Goal: Task Accomplishment & Management: Manage account settings

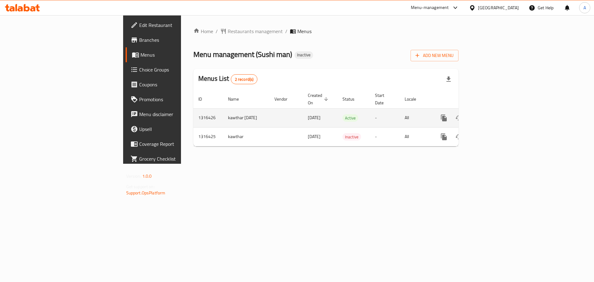
drag, startPoint x: 578, startPoint y: 114, endPoint x: 572, endPoint y: 113, distance: 5.3
click at [501, 114] on td "enhanced table" at bounding box center [465, 117] width 69 height 19
click at [492, 114] on icon "enhanced table" at bounding box center [488, 117] width 7 height 7
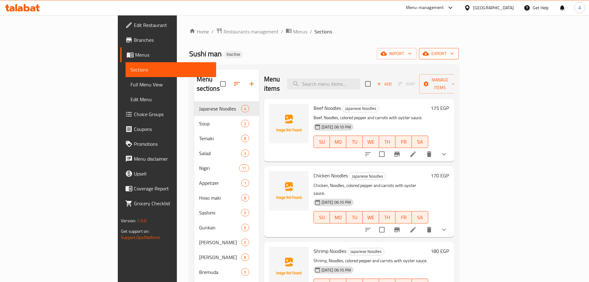
click at [454, 52] on span "export" at bounding box center [439, 54] width 30 height 8
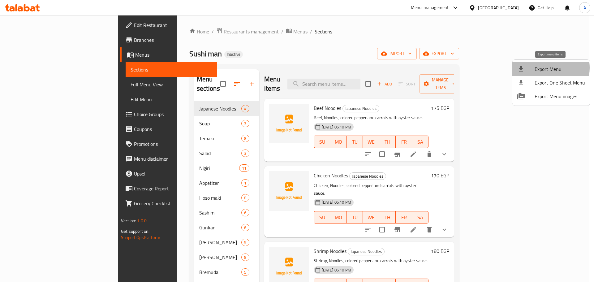
click at [541, 68] on span "Export Menu" at bounding box center [559, 68] width 50 height 7
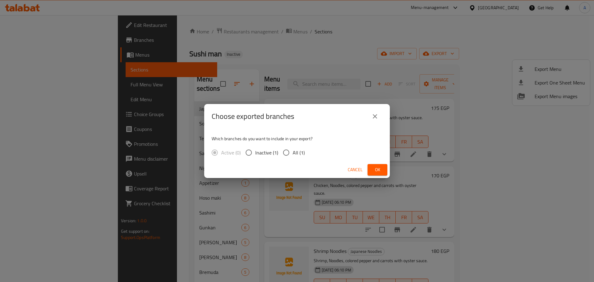
click at [293, 156] on span "All (1)" at bounding box center [299, 152] width 12 height 7
click at [293, 156] on input "All (1)" at bounding box center [286, 152] width 13 height 13
radio input "true"
click at [378, 168] on span "Ok" at bounding box center [377, 170] width 10 height 8
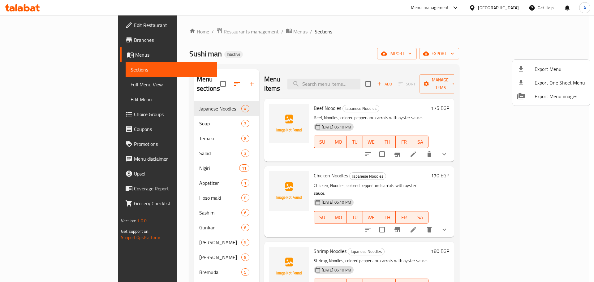
click at [210, 82] on div at bounding box center [297, 141] width 594 height 282
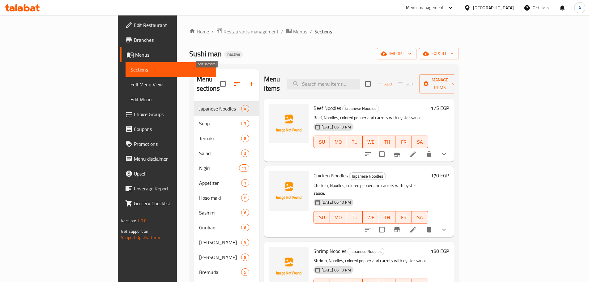
click at [233, 80] on icon "button" at bounding box center [236, 83] width 7 height 7
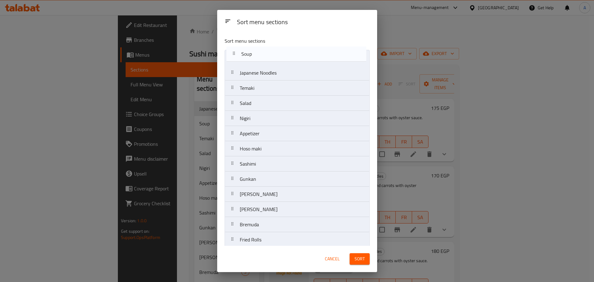
drag, startPoint x: 261, startPoint y: 75, endPoint x: 263, endPoint y: 58, distance: 17.1
click at [263, 58] on nav "Japanese Noodles Soup Temaki Salad Nigiri Appetizer Hoso maki Sashimi Gunkan Ur…" at bounding box center [296, 164] width 145 height 228
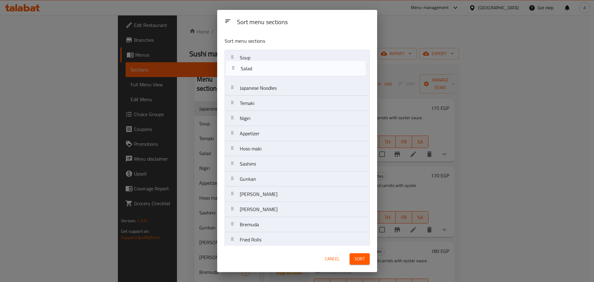
drag, startPoint x: 260, startPoint y: 102, endPoint x: 261, endPoint y: 66, distance: 36.2
click at [261, 66] on nav "Soup Japanese Noodles Temaki Salad Nigiri Appetizer Hoso maki Sashimi Gunkan Ur…" at bounding box center [296, 164] width 145 height 228
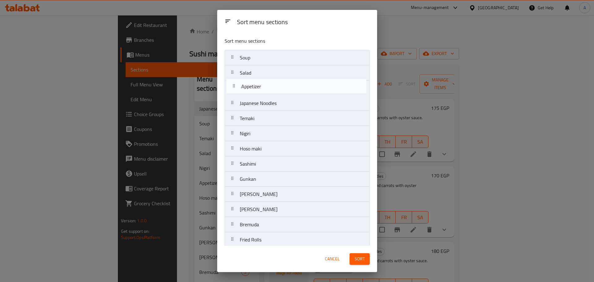
drag, startPoint x: 260, startPoint y: 134, endPoint x: 262, endPoint y: 85, distance: 48.9
click at [262, 85] on nav "Soup Salad Japanese Noodles Temaki Nigiri Appetizer Hoso maki Sashimi Gunkan Ur…" at bounding box center [296, 164] width 145 height 228
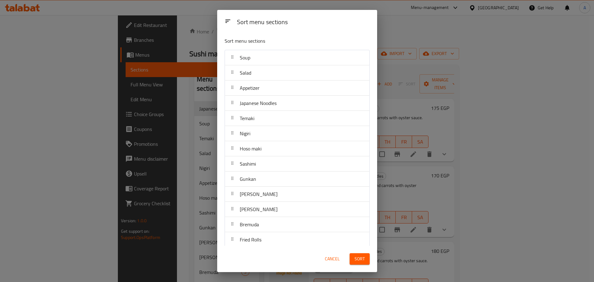
click at [367, 258] on button "Sort" at bounding box center [359, 258] width 20 height 11
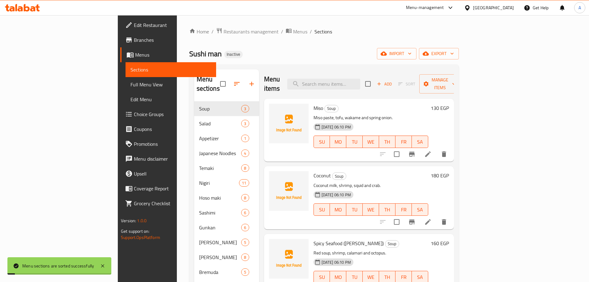
click at [459, 45] on div "Home / Restaurants management / Menus / Sections Sushi man Inactive import expo…" at bounding box center [324, 192] width 270 height 328
click at [454, 54] on span "export" at bounding box center [439, 54] width 30 height 8
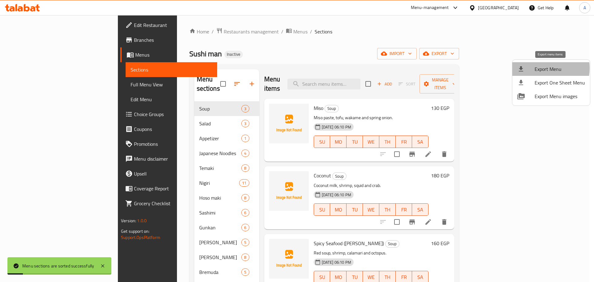
click at [541, 68] on span "Export Menu" at bounding box center [559, 68] width 50 height 7
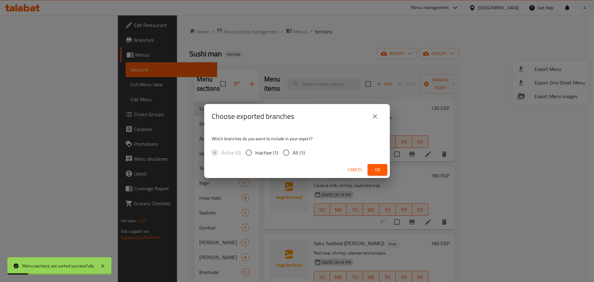
click at [289, 148] on input "All (1)" at bounding box center [286, 152] width 13 height 13
radio input "true"
drag, startPoint x: 383, startPoint y: 171, endPoint x: 295, endPoint y: 28, distance: 167.3
click at [383, 170] on button "Ok" at bounding box center [377, 169] width 20 height 11
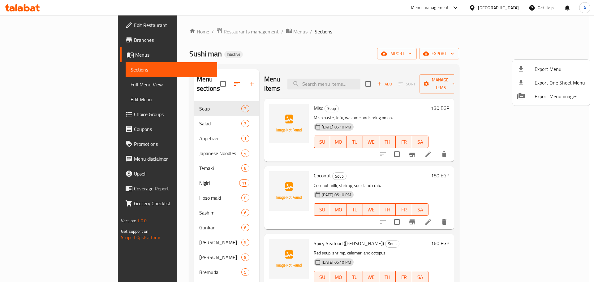
click at [194, 80] on div at bounding box center [297, 141] width 594 height 282
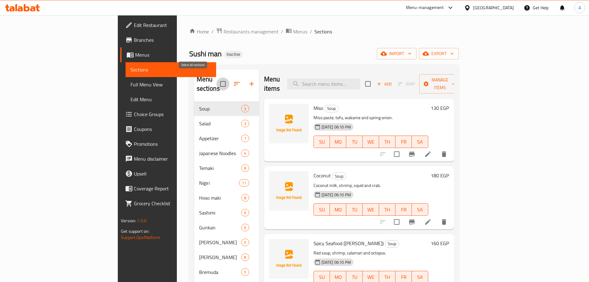
click at [216, 80] on input "checkbox" at bounding box center [222, 83] width 13 height 13
checkbox input "true"
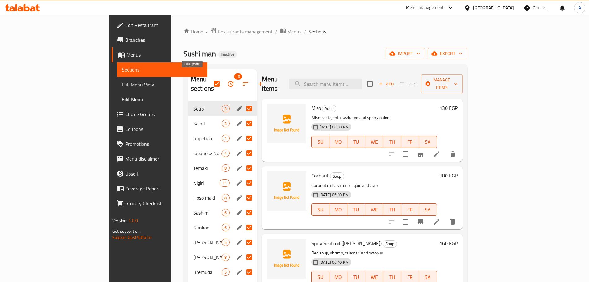
click at [227, 81] on icon "button" at bounding box center [230, 83] width 7 height 7
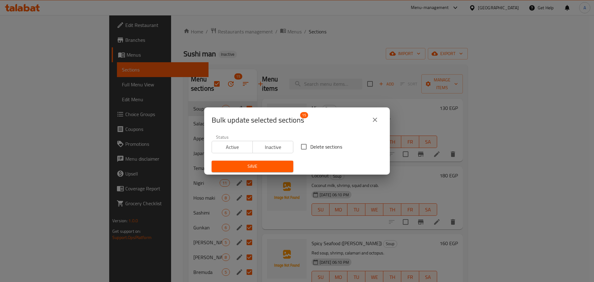
click at [310, 146] on span "Delete sections" at bounding box center [326, 146] width 32 height 7
click at [310, 146] on input "Delete sections" at bounding box center [303, 146] width 13 height 13
checkbox input "true"
click at [267, 161] on button "Save" at bounding box center [253, 165] width 82 height 11
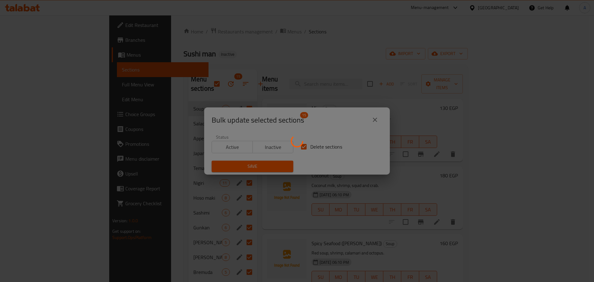
checkbox input "false"
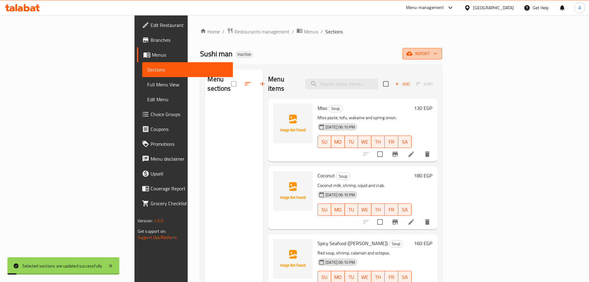
click at [437, 56] on span "import" at bounding box center [423, 54] width 30 height 8
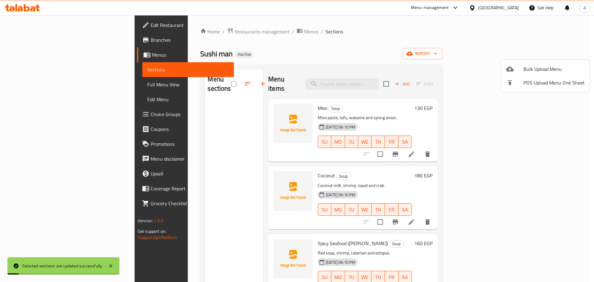
click at [560, 66] on span "Bulk Upload Menu" at bounding box center [553, 68] width 61 height 7
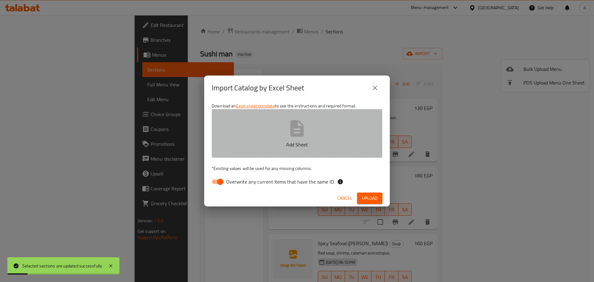
click at [324, 144] on p "Add Sheet" at bounding box center [297, 144] width 152 height 7
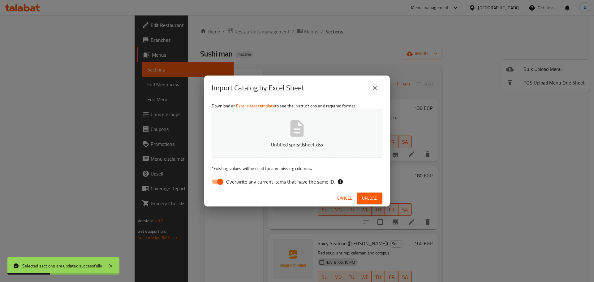
click at [280, 181] on span "Overwrite any current items that have the same ID." at bounding box center [280, 181] width 109 height 7
click at [238, 181] on input "Overwrite any current items that have the same ID." at bounding box center [220, 182] width 35 height 12
checkbox input "false"
click at [368, 203] on button "Upload" at bounding box center [369, 197] width 25 height 11
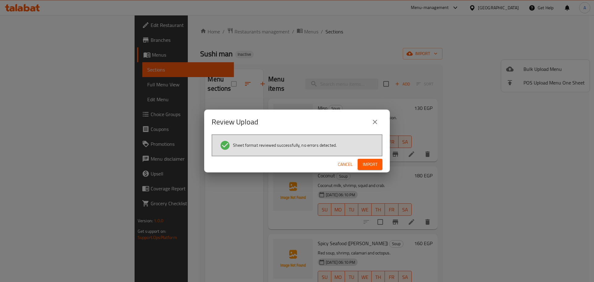
click at [367, 155] on div "Sheet format reviewed successfully, no errors detected." at bounding box center [297, 145] width 171 height 22
click at [367, 165] on span "Import" at bounding box center [369, 164] width 15 height 8
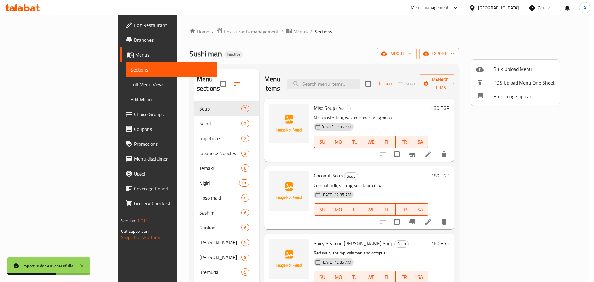
click at [222, 79] on div at bounding box center [297, 141] width 594 height 282
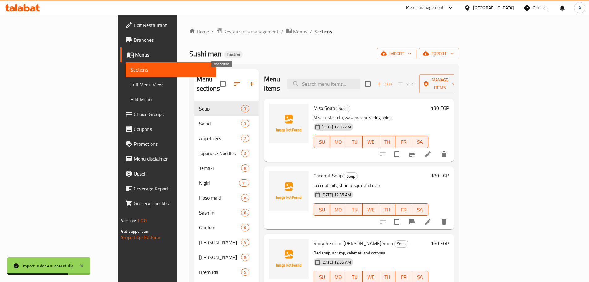
click at [248, 80] on icon "button" at bounding box center [251, 83] width 7 height 7
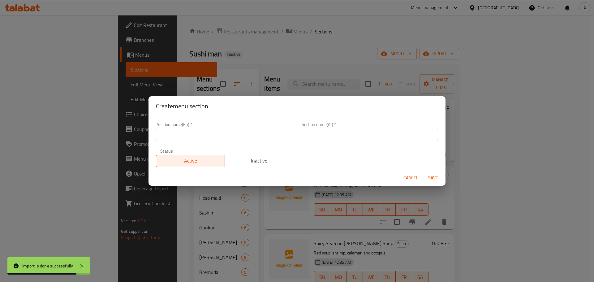
click at [250, 90] on div "Create menu section Section name(En)   * Section name(En) * Section name(Ar)   …" at bounding box center [297, 141] width 594 height 282
drag, startPoint x: 408, startPoint y: 180, endPoint x: 343, endPoint y: 139, distance: 77.2
click at [408, 180] on span "Cancel" at bounding box center [410, 178] width 15 height 8
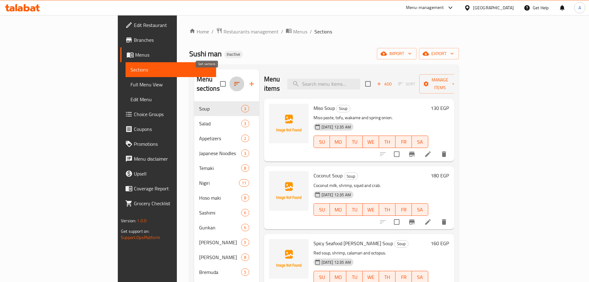
click at [233, 81] on icon "button" at bounding box center [236, 83] width 7 height 7
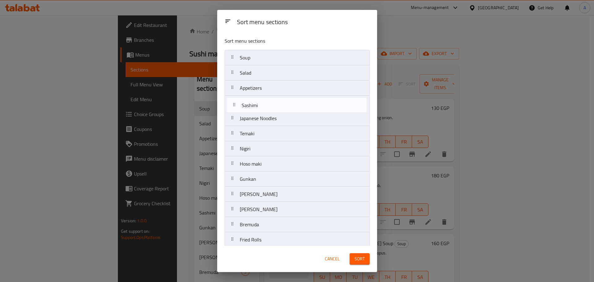
drag, startPoint x: 269, startPoint y: 164, endPoint x: 271, endPoint y: 100, distance: 63.1
click at [271, 100] on nav "Soup Salad Appetizers Japanese Noodles Temaki Nigiri Hoso maki Sashimi Gunkan U…" at bounding box center [296, 164] width 145 height 228
drag, startPoint x: 285, startPoint y: 102, endPoint x: 287, endPoint y: 115, distance: 12.8
click at [287, 115] on nav "Soup Salad Appetizers Sashimi Japanese Noodles Temaki Nigiri Hoso maki Gunkan U…" at bounding box center [296, 164] width 145 height 228
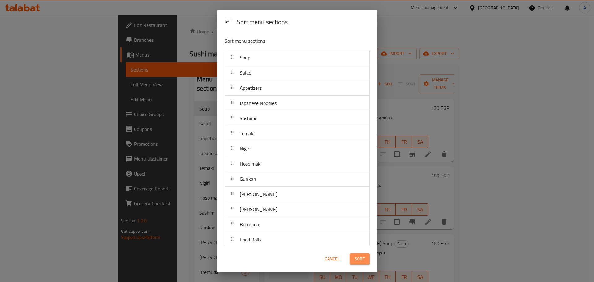
click at [360, 261] on span "Sort" at bounding box center [359, 259] width 10 height 8
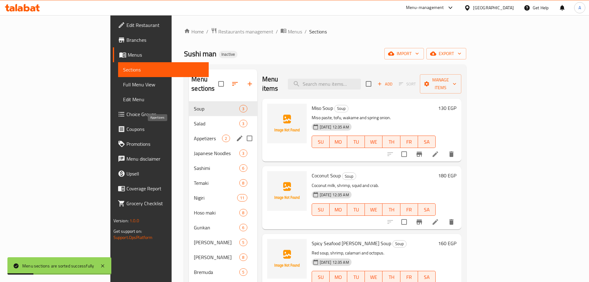
click at [194, 135] on span "Appetizers" at bounding box center [208, 138] width 28 height 7
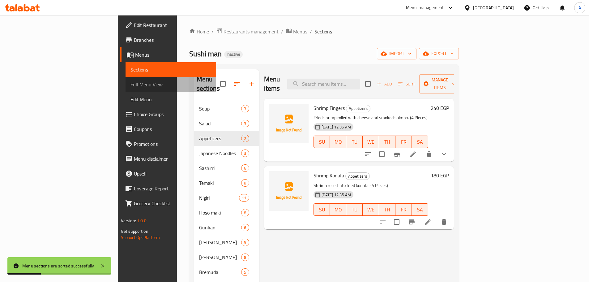
click at [130, 88] on span "Full Menu View" at bounding box center [170, 84] width 81 height 7
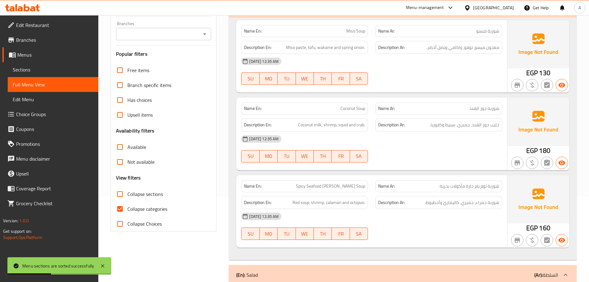
scroll to position [124, 0]
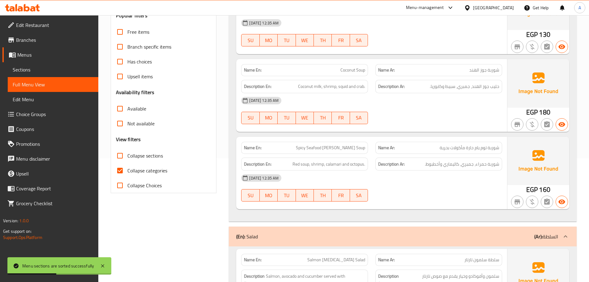
click at [116, 152] on input "Collapse sections" at bounding box center [120, 155] width 15 height 15
checkbox input "true"
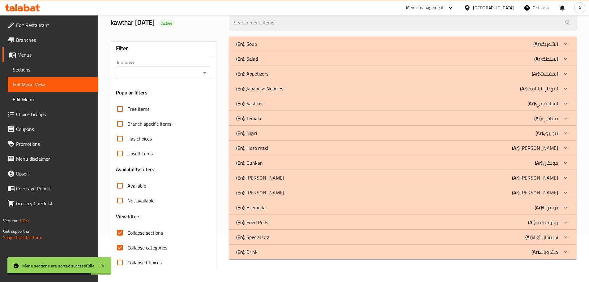
scroll to position [47, 0]
click at [250, 101] on p "(En): Sashimi" at bounding box center [249, 102] width 26 height 7
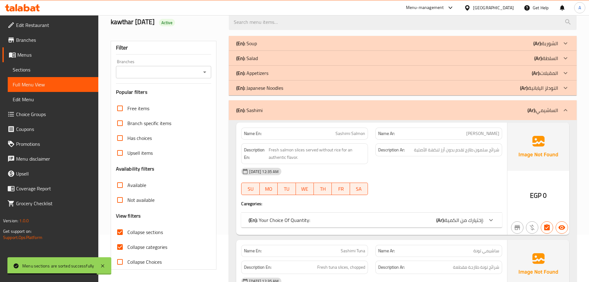
click at [252, 87] on p "(En): Japanese Noodles" at bounding box center [259, 87] width 47 height 7
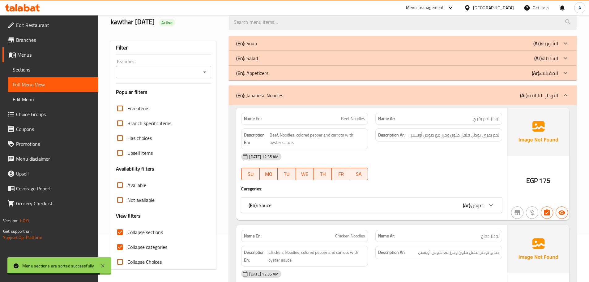
click at [257, 74] on p "(En): Appetizers" at bounding box center [252, 72] width 32 height 7
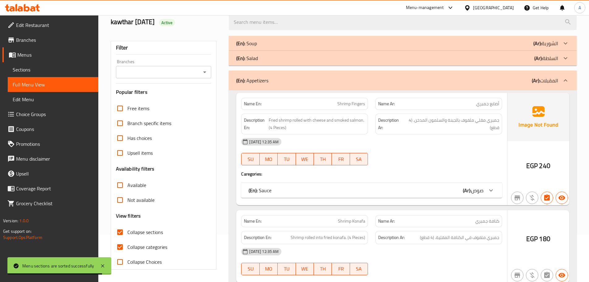
click at [254, 57] on p "(En): Salad" at bounding box center [247, 57] width 22 height 7
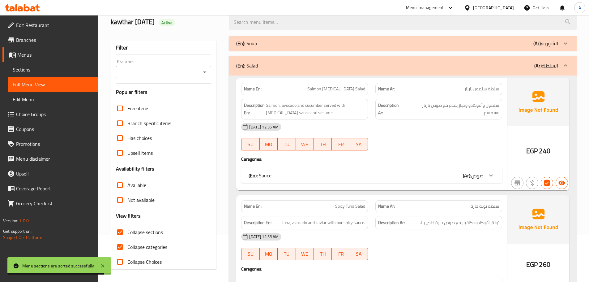
click at [251, 40] on p "(En): Soup" at bounding box center [246, 43] width 21 height 7
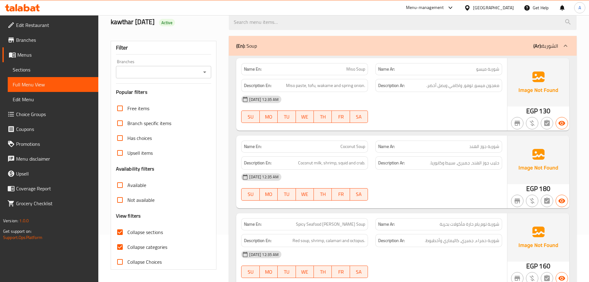
click at [407, 108] on div "09-10-2025 12:35 AM SU MO TU WE TH FR SA" at bounding box center [371, 109] width 268 height 35
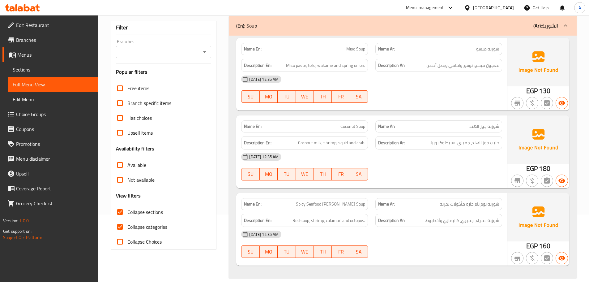
scroll to position [78, 0]
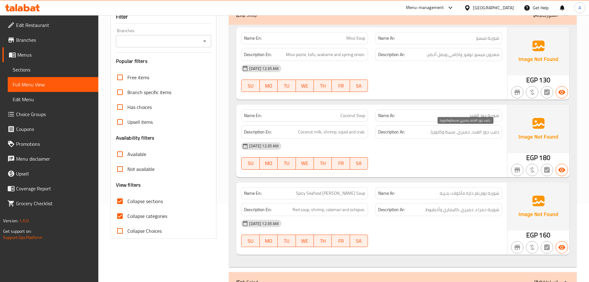
click at [436, 132] on span "حليب جوز الهند، جمبري، سبيط وكابوريا." at bounding box center [465, 132] width 70 height 8
drag, startPoint x: 442, startPoint y: 132, endPoint x: 432, endPoint y: 132, distance: 10.5
click at [432, 132] on span "حليب جوز الهند، جمبري، سبيط وكابوريا." at bounding box center [465, 132] width 70 height 8
copy span "كابوريا"
click at [390, 110] on div "Name Ar: شوربة جوز الهند" at bounding box center [438, 115] width 127 height 12
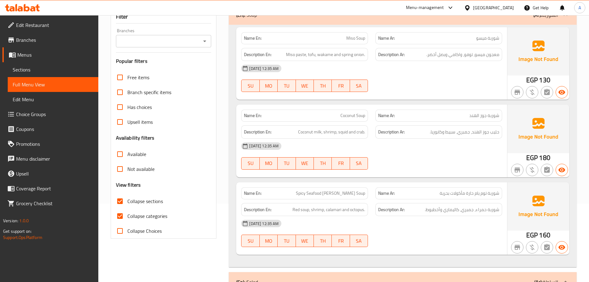
click at [391, 100] on div "Name En: Miso Soup Name Ar: شوربة ميسو Description En: Miso paste, tofu, wakame…" at bounding box center [371, 63] width 271 height 72
click at [448, 132] on span "حليب جوز الهند، جمبري، سبيط وكابوريا." at bounding box center [465, 132] width 70 height 8
copy span "سبيط"
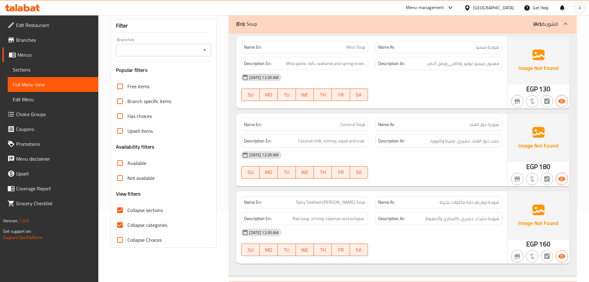
scroll to position [1566, 0]
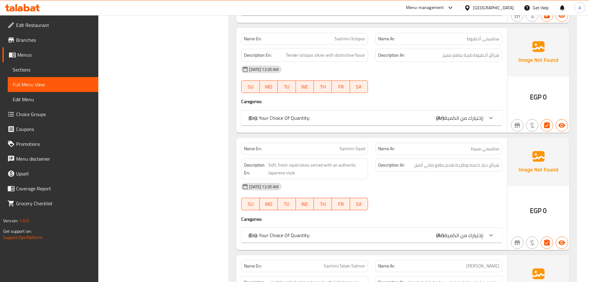
click at [363, 53] on div "Description En: Tender octopus slices with distinctive flavor" at bounding box center [304, 55] width 127 height 13
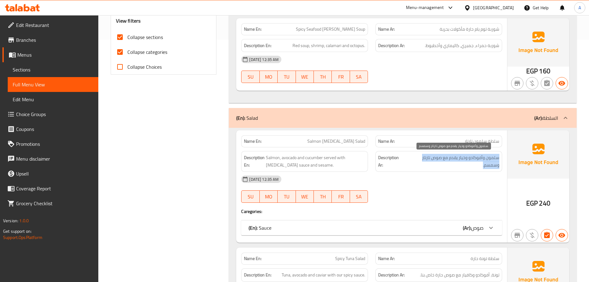
drag, startPoint x: 499, startPoint y: 159, endPoint x: 427, endPoint y: 164, distance: 72.2
click at [427, 164] on div "Description Ar: سلمون وأفوكادو وخيار يقدم مع صوص تارتار وسمسم." at bounding box center [438, 161] width 127 height 21
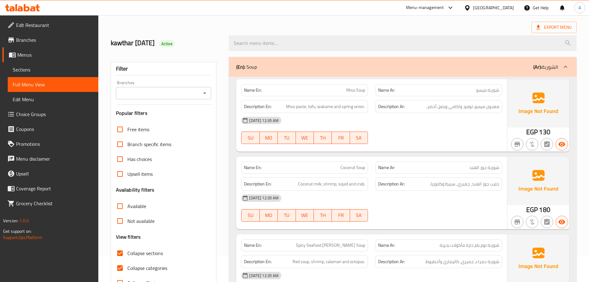
scroll to position [26, 0]
click at [360, 91] on span "Miso Soup" at bounding box center [355, 91] width 19 height 6
copy span "Soup"
click at [493, 91] on span "شوربة ميسو" at bounding box center [487, 91] width 23 height 6
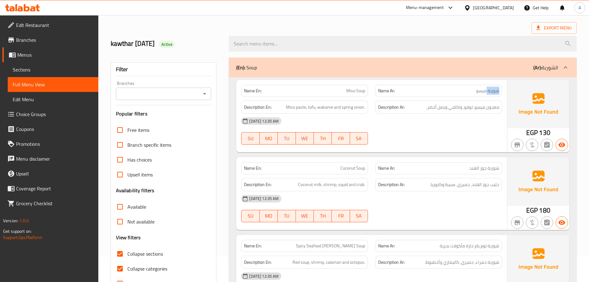
click at [493, 91] on span "شوربة ميسو" at bounding box center [487, 91] width 23 height 6
copy span "شوربة"
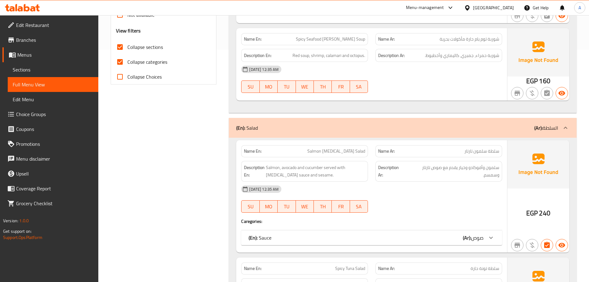
scroll to position [304, 0]
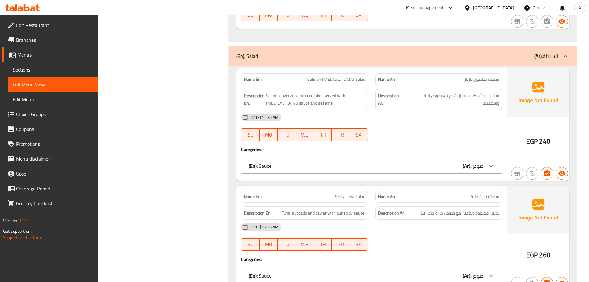
click at [361, 196] on span "Spicy Tuna Salad" at bounding box center [350, 196] width 30 height 6
copy span "Salad"
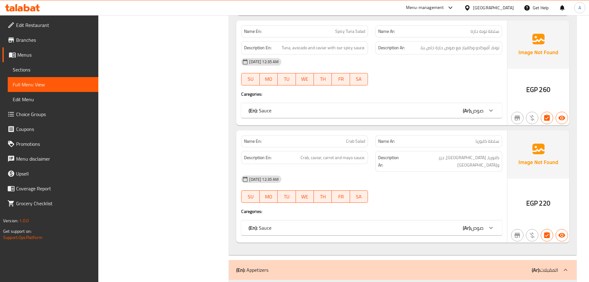
click at [497, 143] on span "سلطة كابوريا" at bounding box center [488, 141] width 24 height 6
copy span "سلطة"
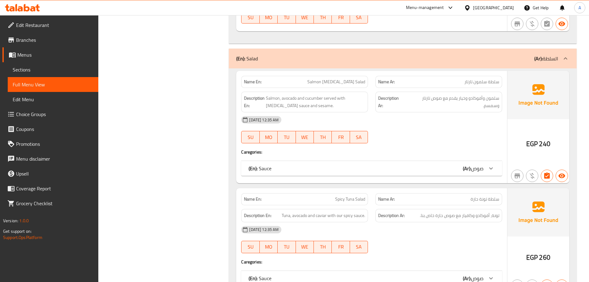
scroll to position [284, 0]
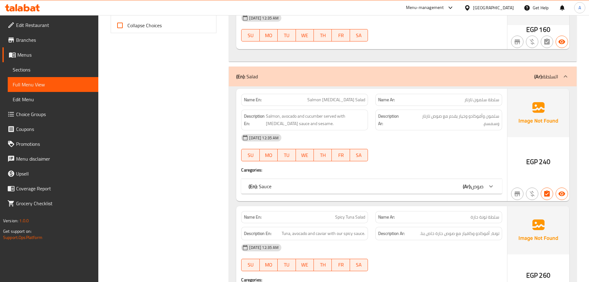
click at [303, 183] on div "(En): Sauce (Ar): صوص" at bounding box center [366, 185] width 235 height 7
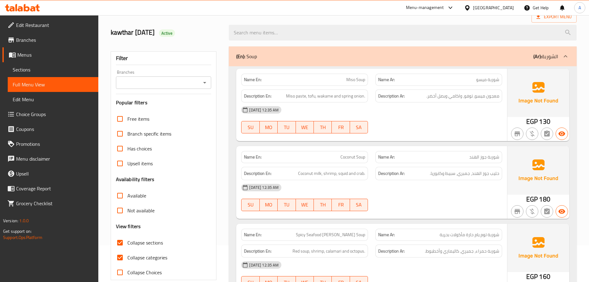
scroll to position [36, 0]
click at [263, 56] on div "(En): Soup (Ar): الشوربة" at bounding box center [397, 56] width 322 height 7
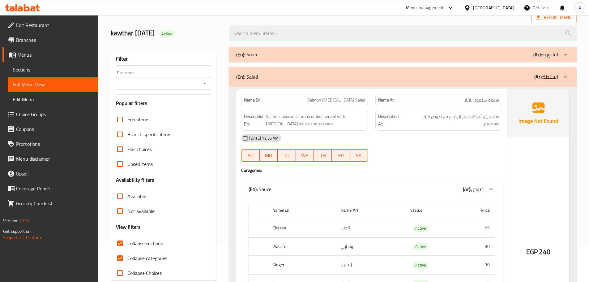
click at [260, 75] on div "(En): Salad (Ar): السلطة" at bounding box center [397, 76] width 322 height 7
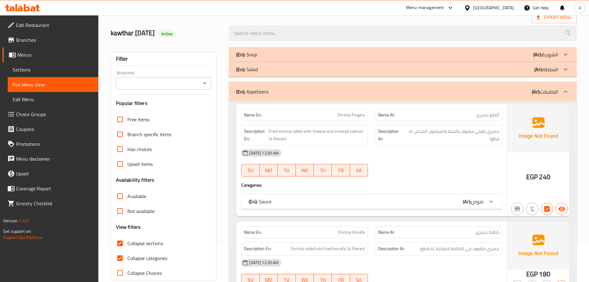
click at [265, 92] on p "(En): Appetizers" at bounding box center [252, 91] width 32 height 7
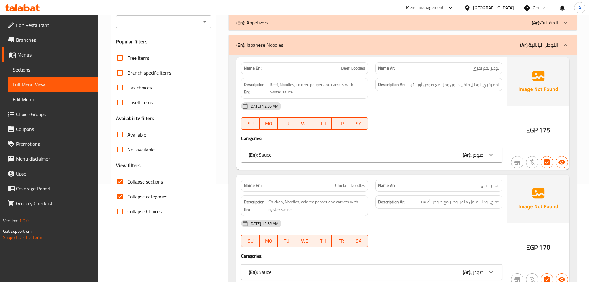
scroll to position [98, 0]
click at [263, 49] on div "(En): Japanese Noodles (Ar): النودلز اليابانية" at bounding box center [403, 45] width 348 height 20
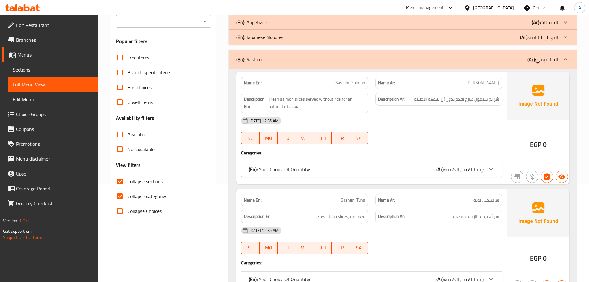
click at [263, 61] on div "(En): Sashimi (Ar): الساشيمي" at bounding box center [397, 59] width 322 height 7
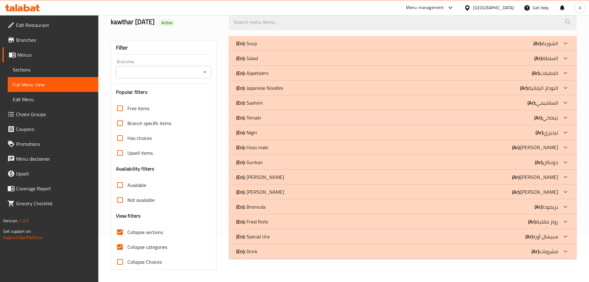
scroll to position [47, 0]
click at [266, 102] on div "(En): Sashimi (Ar): الساشيمي" at bounding box center [397, 102] width 322 height 7
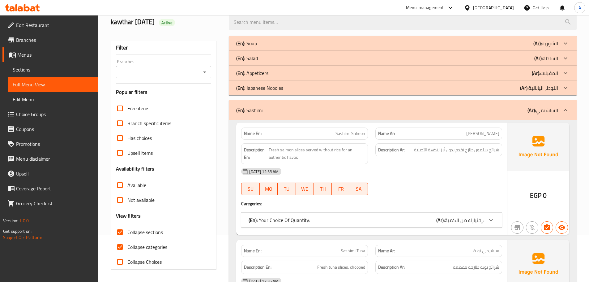
scroll to position [98, 0]
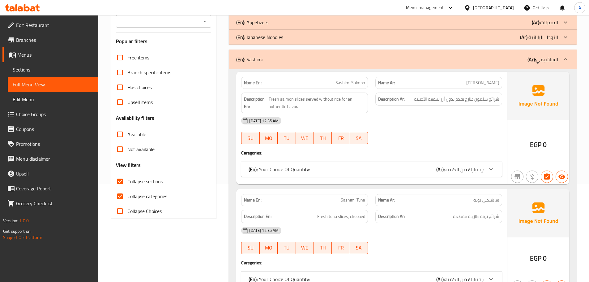
drag, startPoint x: 121, startPoint y: 193, endPoint x: 235, endPoint y: 121, distance: 134.6
click at [121, 192] on input "Collapse categories" at bounding box center [120, 196] width 15 height 15
checkbox input "false"
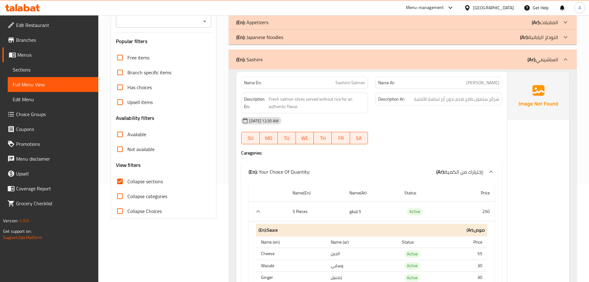
scroll to position [129, 0]
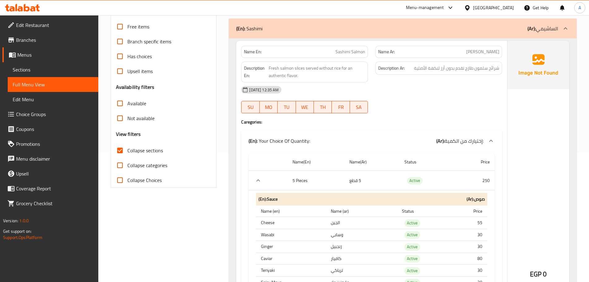
click at [127, 182] on input "Collapse Choices" at bounding box center [120, 180] width 15 height 15
checkbox input "true"
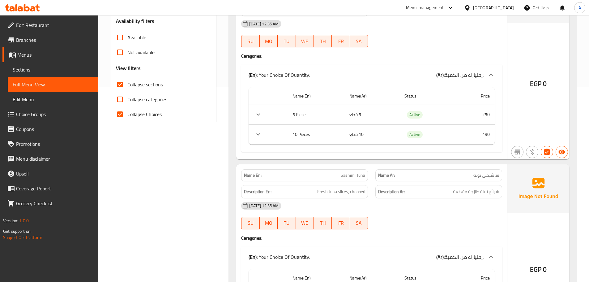
scroll to position [191, 0]
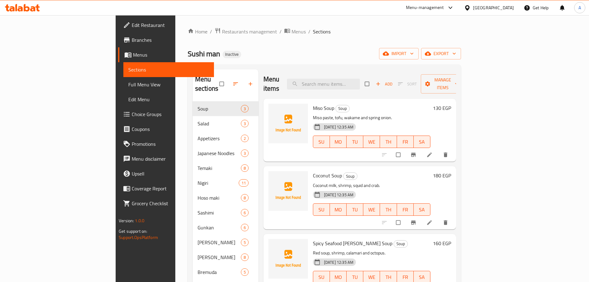
click at [132, 110] on span "Choice Groups" at bounding box center [170, 113] width 77 height 7
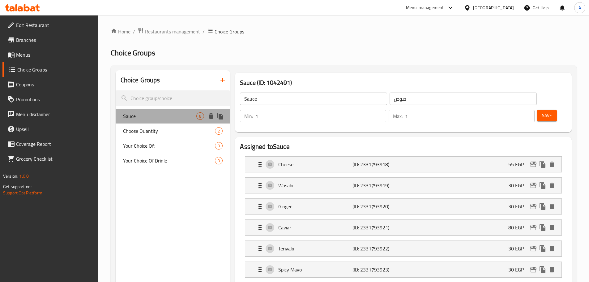
click at [160, 119] on span "Sauce" at bounding box center [160, 115] width 74 height 7
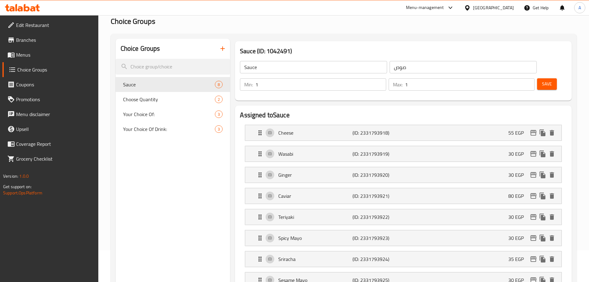
scroll to position [62, 0]
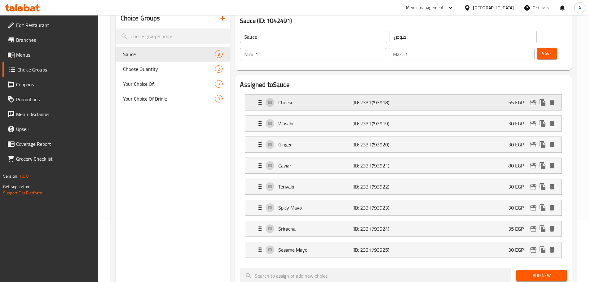
click at [316, 99] on p "Cheese" at bounding box center [315, 102] width 74 height 7
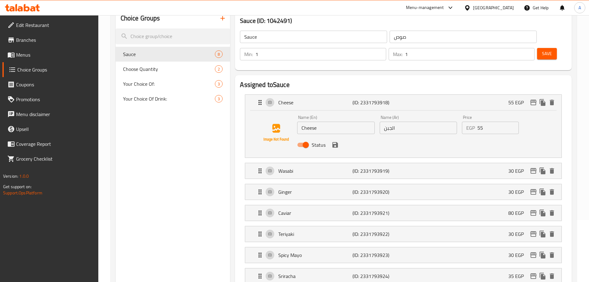
click at [411, 122] on input "الجبن" at bounding box center [418, 128] width 77 height 12
click at [337, 141] on icon "save" at bounding box center [334, 144] width 7 height 7
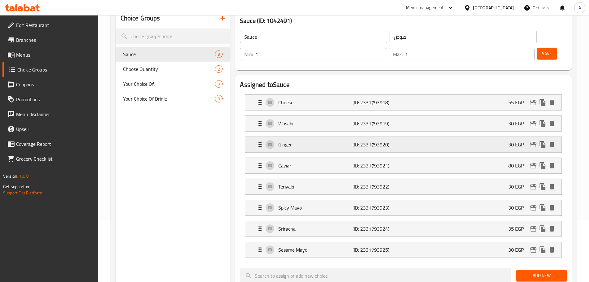
type input "جبنة"
click at [542, 50] on span "Save" at bounding box center [547, 54] width 10 height 8
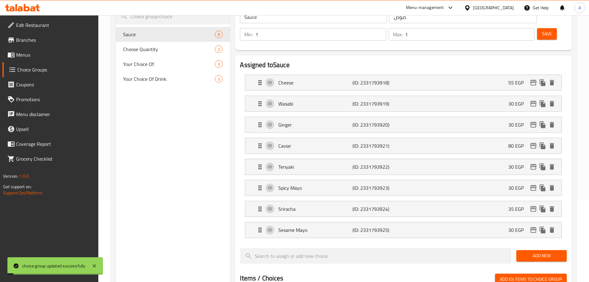
scroll to position [93, 0]
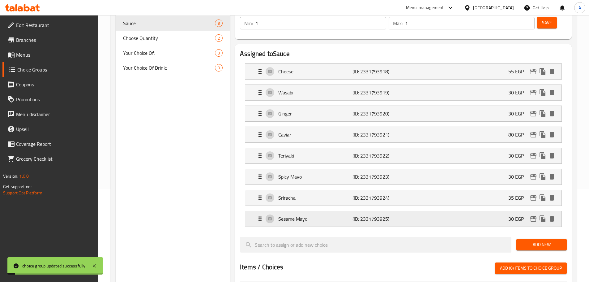
drag, startPoint x: 354, startPoint y: 203, endPoint x: 351, endPoint y: 199, distance: 4.6
click at [354, 215] on p "(ID: 2331793925)" at bounding box center [377, 218] width 49 height 7
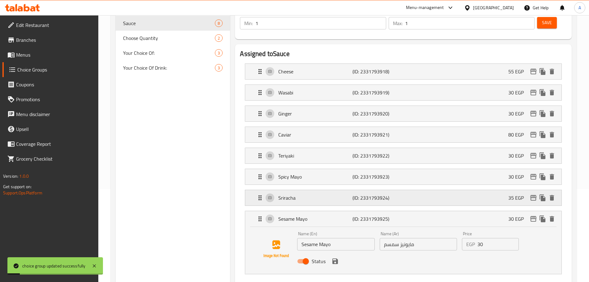
click at [328, 194] on p "Sriracha" at bounding box center [315, 197] width 74 height 7
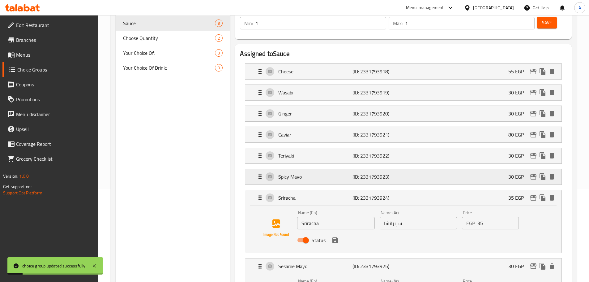
click at [314, 173] on p "Spicy Mayo" at bounding box center [315, 176] width 74 height 7
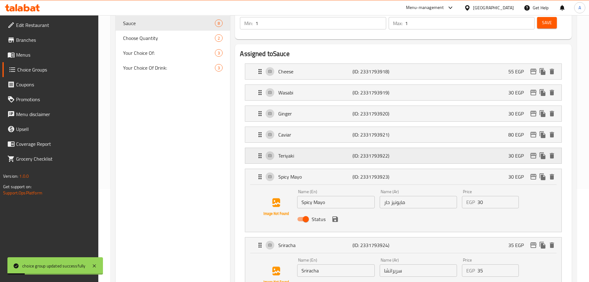
click at [310, 152] on p "Teriyaki" at bounding box center [315, 155] width 74 height 7
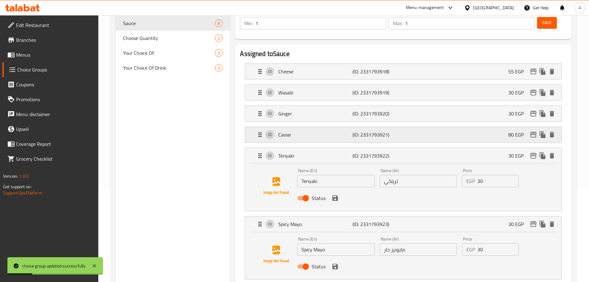
click at [303, 127] on div "Caviar (ID: 2331793921) 80 EGP" at bounding box center [405, 134] width 298 height 15
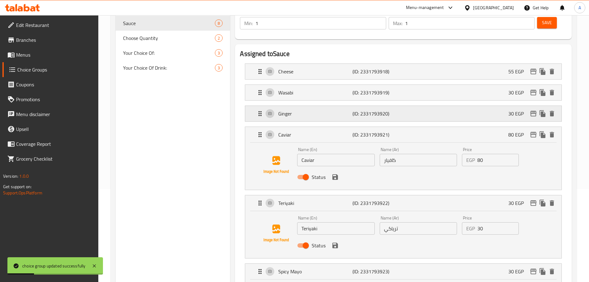
click at [303, 110] on p "Ginger" at bounding box center [315, 113] width 74 height 7
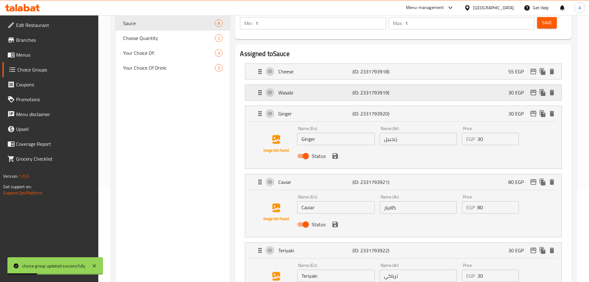
click at [304, 89] on p "Wasabi" at bounding box center [315, 92] width 74 height 7
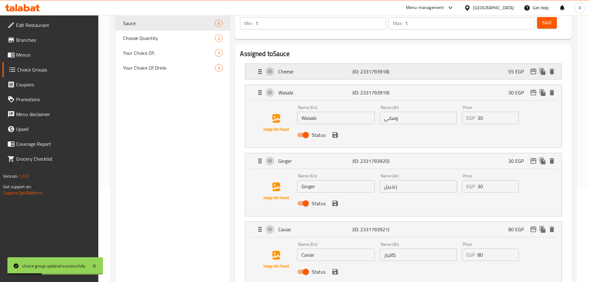
click at [306, 68] on p "Cheese" at bounding box center [315, 71] width 74 height 7
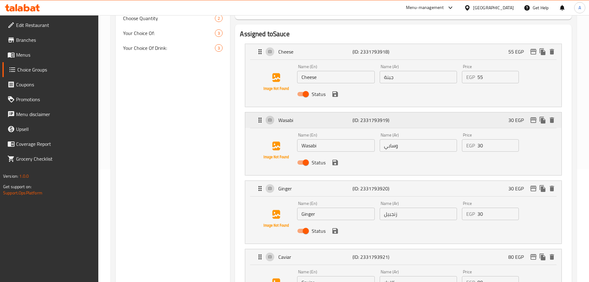
scroll to position [124, 0]
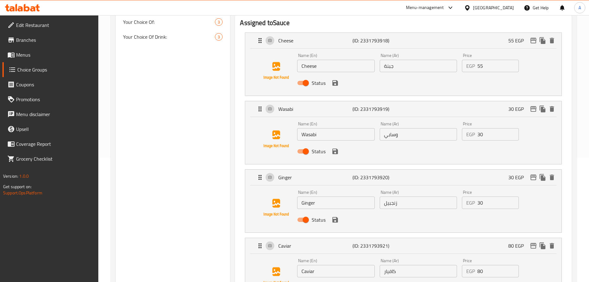
click at [308, 128] on input "Wasabi" at bounding box center [335, 134] width 77 height 12
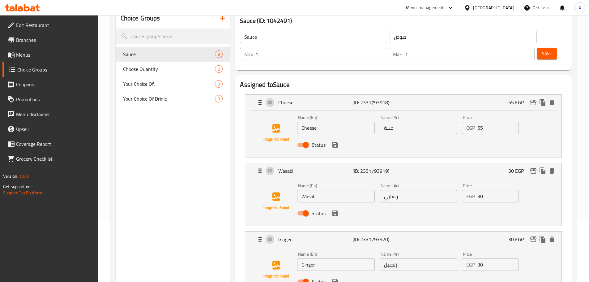
scroll to position [0, 0]
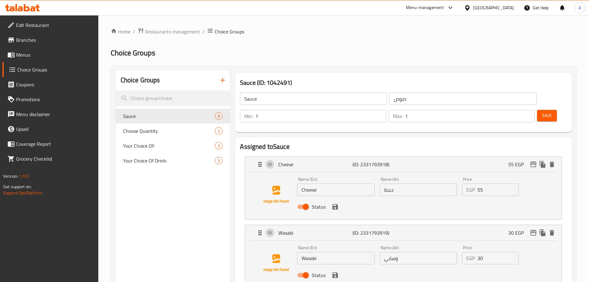
click at [271, 95] on input "Sauce" at bounding box center [313, 98] width 147 height 12
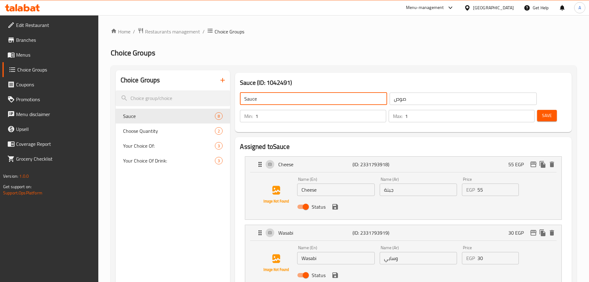
click at [271, 95] on input "Sauce" at bounding box center [313, 98] width 147 height 12
type input "غ"
type input "y"
type input "Y"
type input "Sauce Add On:"
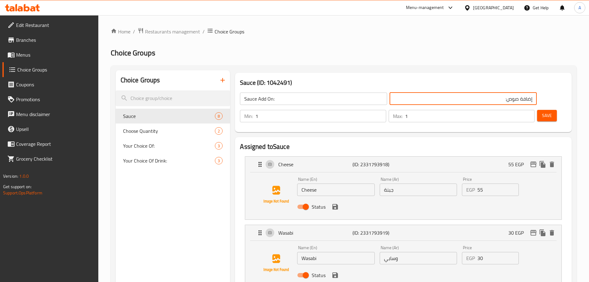
type input "إضافة صوص:"
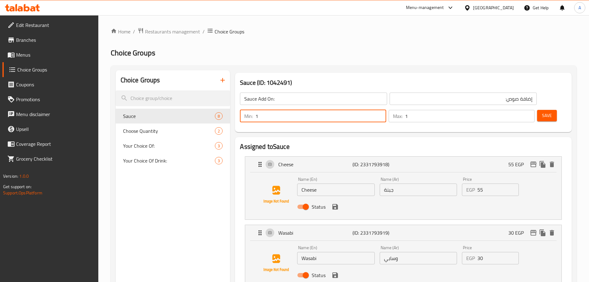
drag, startPoint x: 479, startPoint y: 98, endPoint x: 456, endPoint y: 98, distance: 22.9
click at [456, 106] on div "Min: 1 ​ Max: 1 ​ Save" at bounding box center [402, 116] width 332 height 20
type input "0"
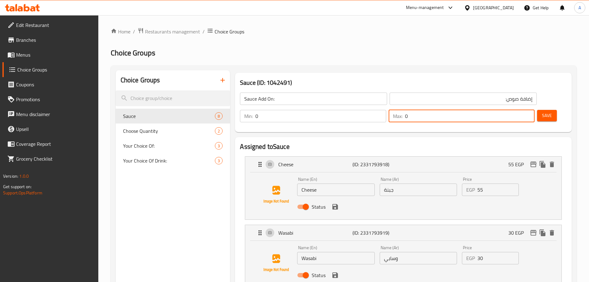
type input "0"
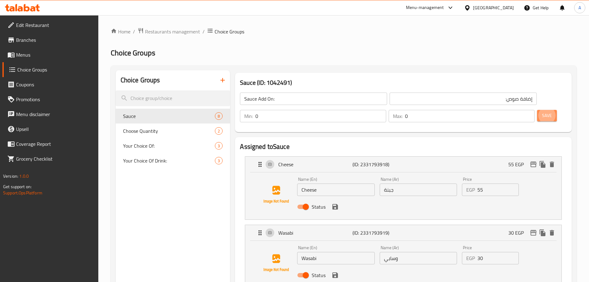
click at [543, 110] on button "Save" at bounding box center [547, 115] width 20 height 11
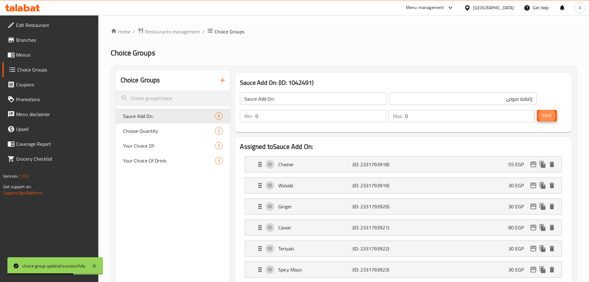
click at [42, 49] on link "Menus" at bounding box center [50, 54] width 96 height 15
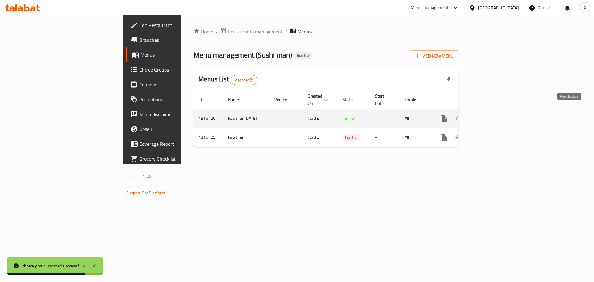
click at [492, 115] on icon "enhanced table" at bounding box center [488, 118] width 7 height 7
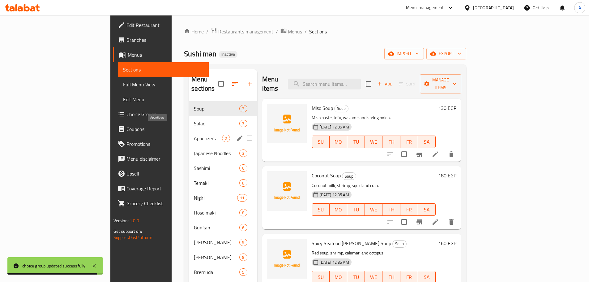
click at [194, 135] on span "Appetizers" at bounding box center [208, 138] width 28 height 7
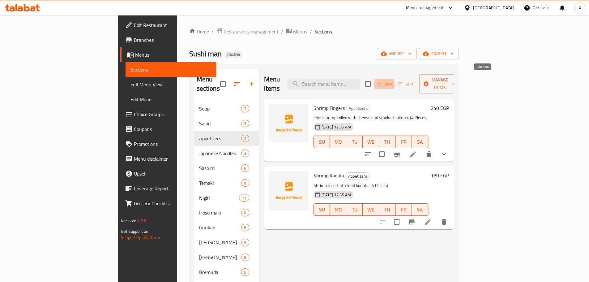
click at [393, 80] on span "Add" at bounding box center [384, 83] width 17 height 7
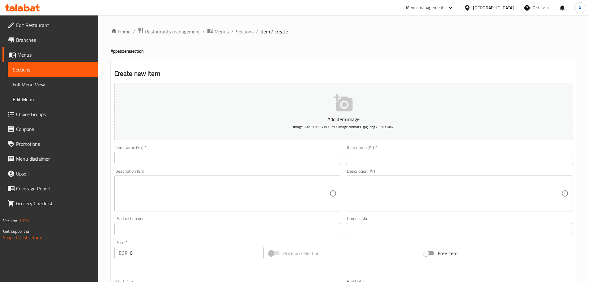
click at [243, 29] on span "Sections" at bounding box center [245, 31] width 18 height 7
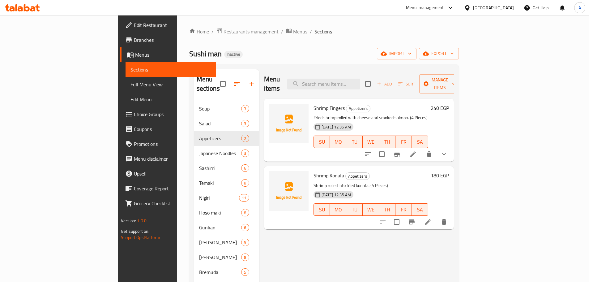
click at [461, 74] on div "Add Sort Manage items" at bounding box center [413, 83] width 96 height 19
click at [415, 81] on span "Sort" at bounding box center [406, 83] width 17 height 7
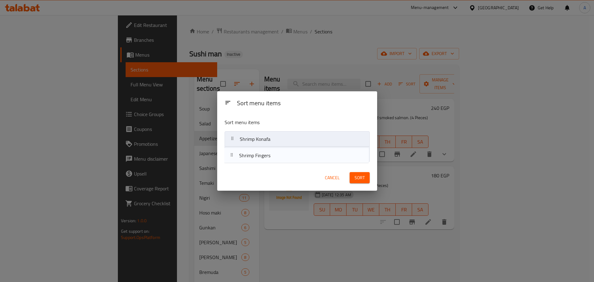
drag, startPoint x: 330, startPoint y: 137, endPoint x: 329, endPoint y: 160, distance: 22.9
click at [329, 160] on nav "Shrimp Fingers Shrimp Konafa" at bounding box center [296, 146] width 145 height 31
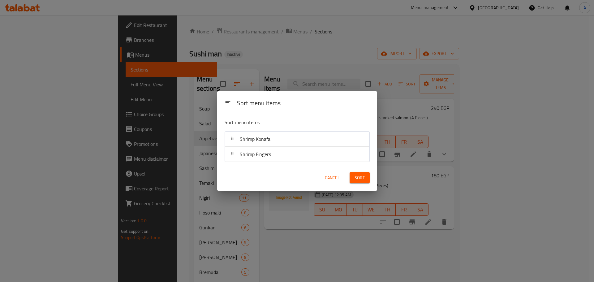
click at [361, 178] on span "Sort" at bounding box center [359, 178] width 10 height 8
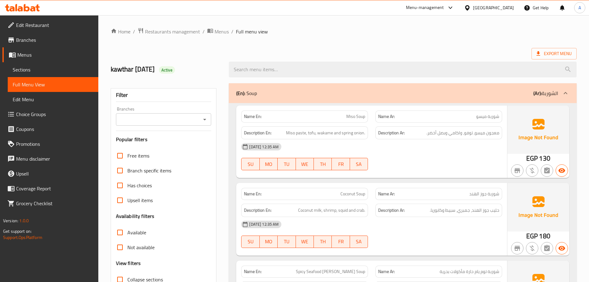
click at [121, 174] on div at bounding box center [294, 141] width 589 height 282
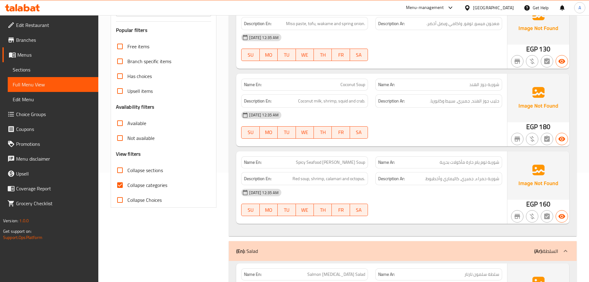
click at [122, 171] on input "Collapse sections" at bounding box center [120, 170] width 15 height 15
checkbox input "true"
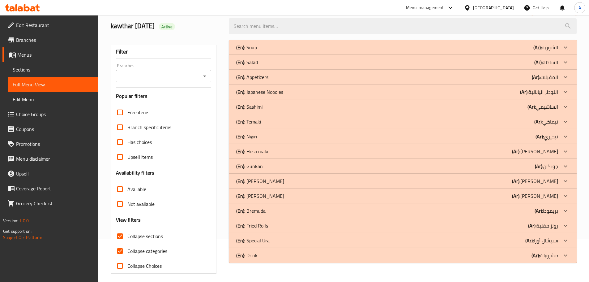
scroll to position [0, 0]
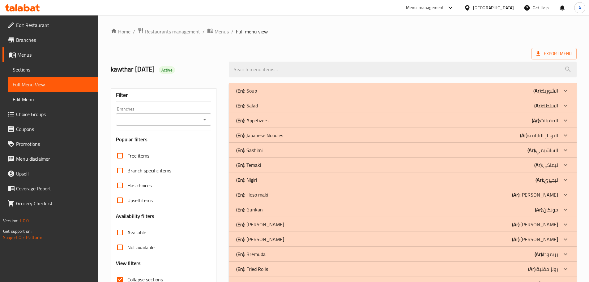
click at [269, 89] on div "(En): Soup (Ar): الشوربة" at bounding box center [397, 90] width 322 height 7
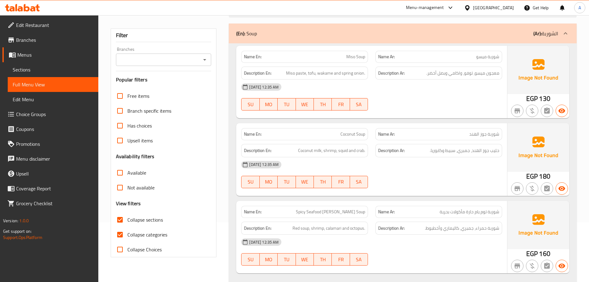
scroll to position [51, 0]
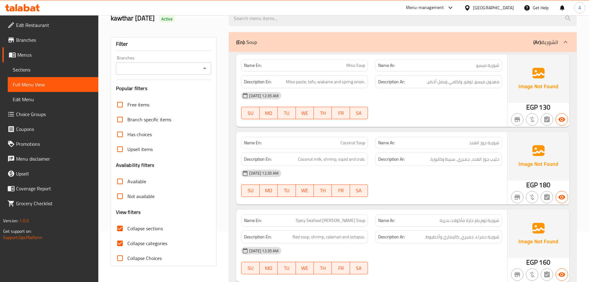
click at [267, 46] on div "(En): Soup (Ar): الشوربة" at bounding box center [403, 42] width 348 height 20
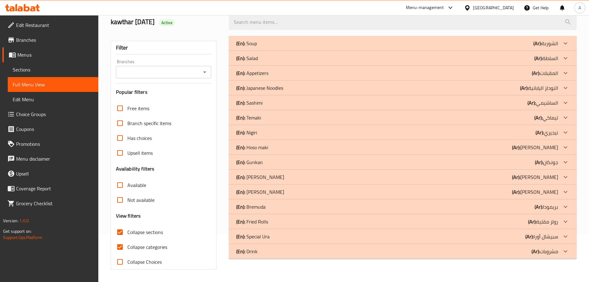
scroll to position [47, 0]
click at [269, 56] on div "(En): Salad (Ar): السلطة" at bounding box center [397, 57] width 322 height 7
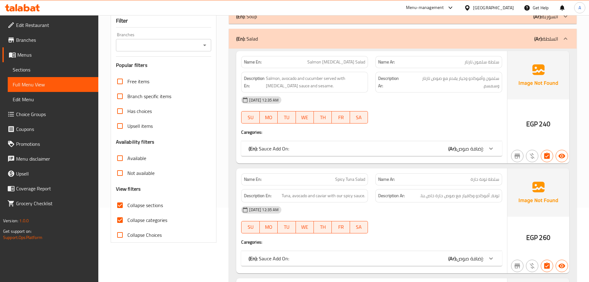
scroll to position [140, 0]
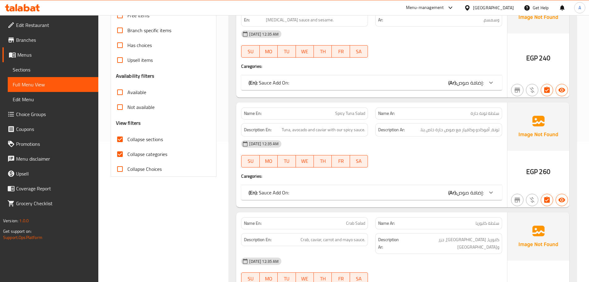
click at [289, 83] on div "(En): Sauce Add On: (Ar): إضافة صوص:" at bounding box center [366, 82] width 235 height 7
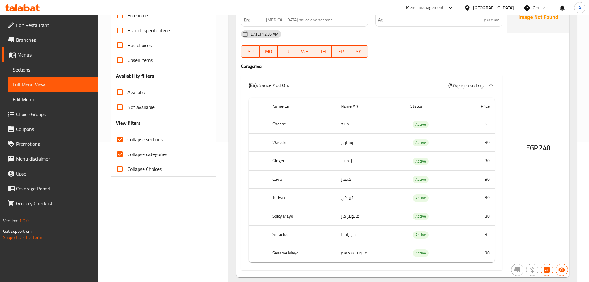
click at [289, 83] on div "(En): Sauce Add On: (Ar): إضافة صوص:" at bounding box center [366, 84] width 235 height 7
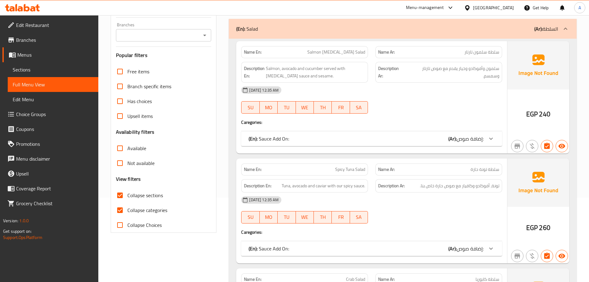
scroll to position [78, 0]
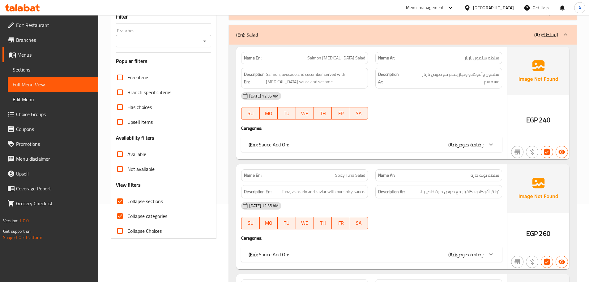
click at [276, 38] on div "(En): Salad (Ar): السلطة" at bounding box center [397, 34] width 322 height 7
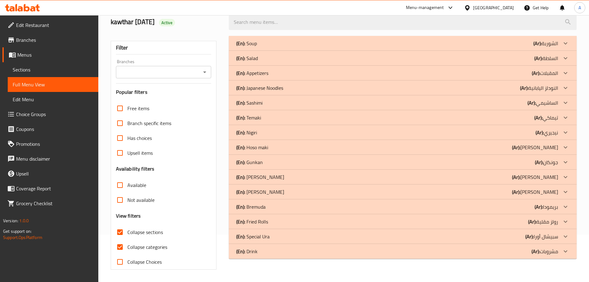
scroll to position [47, 0]
click at [271, 75] on div "(En): Appetizers (Ar): المقبلات" at bounding box center [397, 72] width 322 height 7
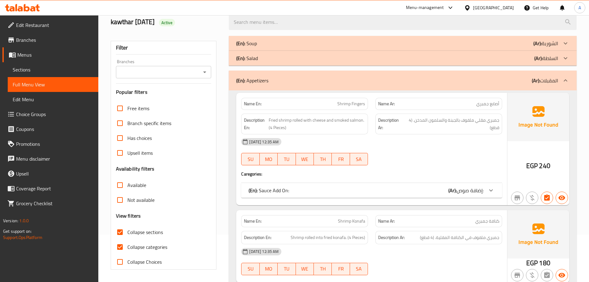
click at [275, 84] on div "(En): Appetizers (Ar): المقبلات" at bounding box center [397, 80] width 322 height 7
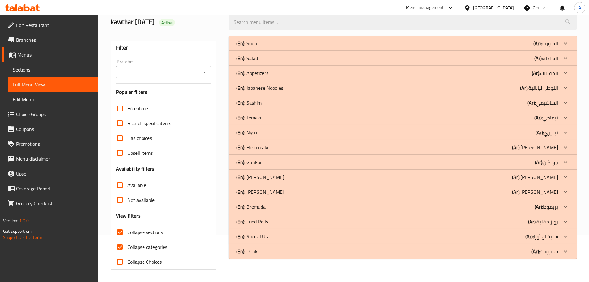
click at [271, 90] on p "(En): Japanese Noodles" at bounding box center [259, 87] width 47 height 7
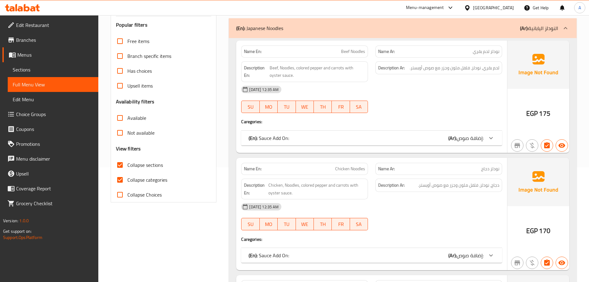
scroll to position [109, 0]
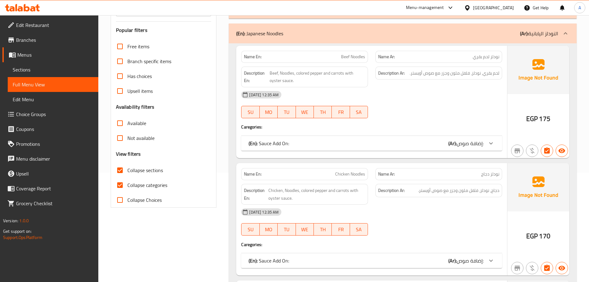
click at [261, 28] on div "(En): Japanese Noodles (Ar): النودلز اليابانية" at bounding box center [403, 34] width 348 height 20
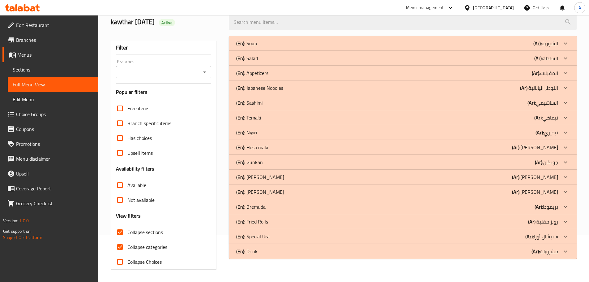
scroll to position [47, 0]
click at [263, 103] on div "(En): Sashimi (Ar): الساشيمي" at bounding box center [397, 102] width 322 height 7
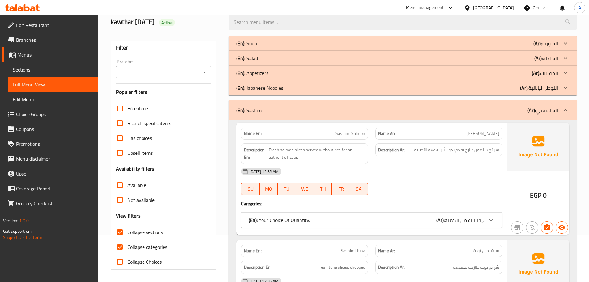
scroll to position [140, 0]
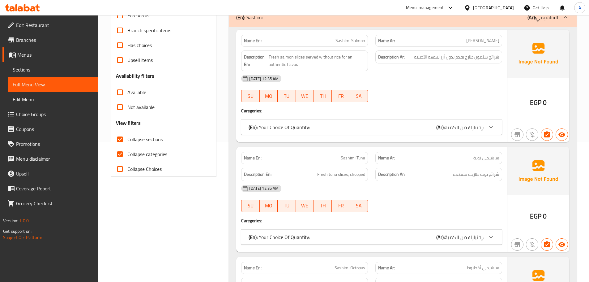
click at [335, 129] on div "(En): Your Choice Of Quantity: (Ar): إختيارك من الكمية:" at bounding box center [366, 126] width 235 height 7
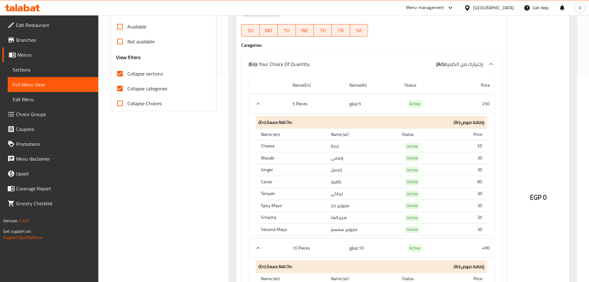
scroll to position [202, 0]
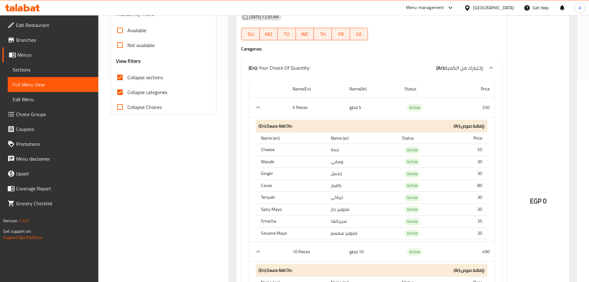
click at [118, 95] on input "Collapse categories" at bounding box center [120, 92] width 15 height 15
checkbox input "false"
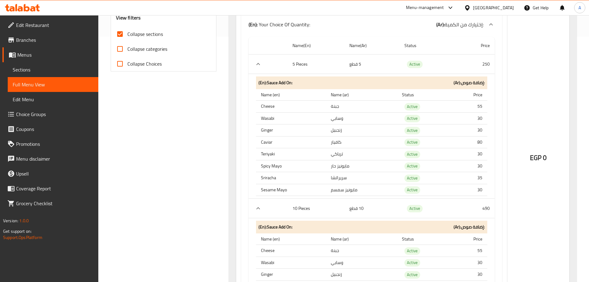
scroll to position [233, 0]
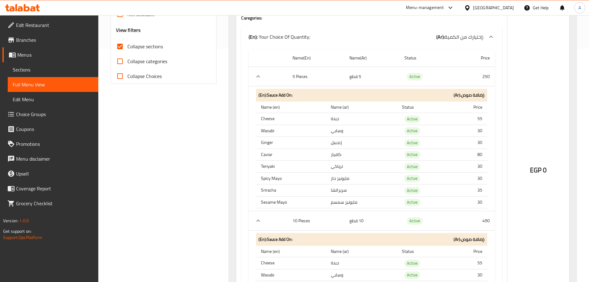
click at [117, 77] on input "Collapse Choices" at bounding box center [120, 76] width 15 height 15
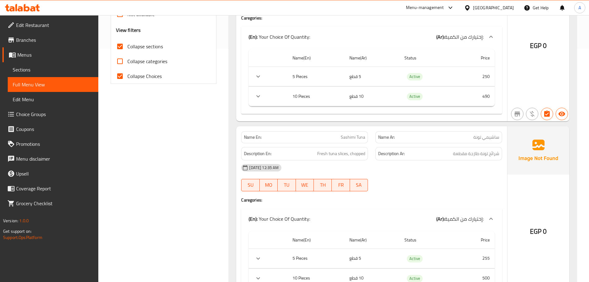
click at [117, 77] on input "Collapse Choices" at bounding box center [120, 76] width 15 height 15
checkbox input "false"
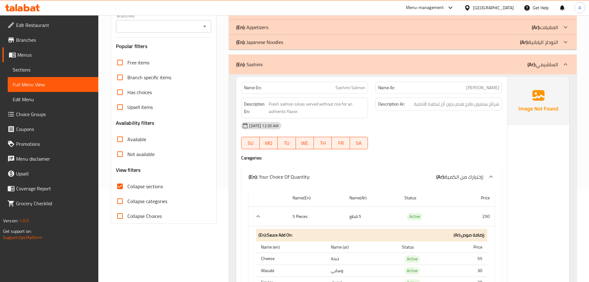
scroll to position [0, 0]
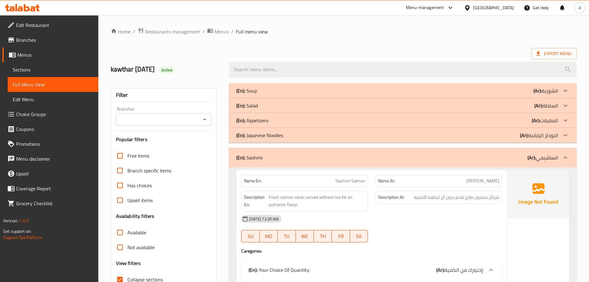
click at [550, 154] on p "(Ar): الساشيمي" at bounding box center [543, 157] width 31 height 7
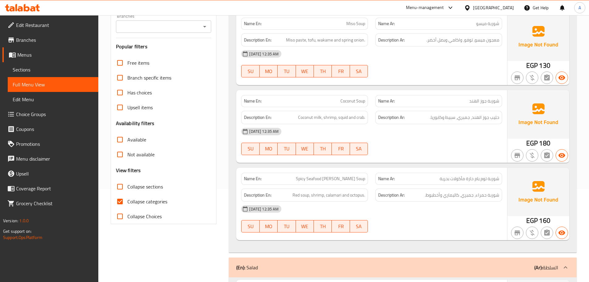
scroll to position [93, 0]
click at [120, 181] on input "Collapse sections" at bounding box center [120, 186] width 15 height 15
checkbox input "true"
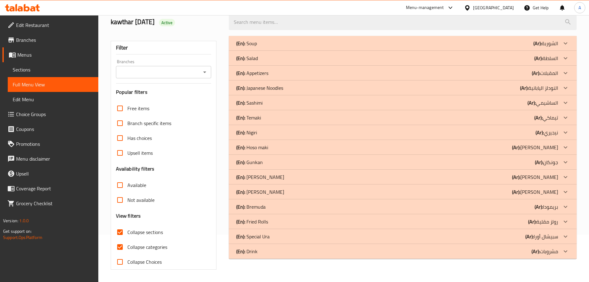
scroll to position [47, 0]
click at [260, 101] on p "(En): Sashimi" at bounding box center [249, 102] width 26 height 7
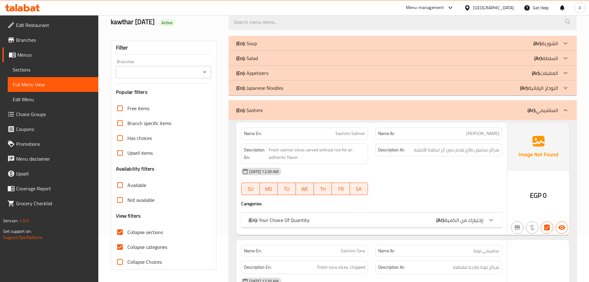
click at [261, 87] on p "(En): Japanese Noodles" at bounding box center [259, 87] width 47 height 7
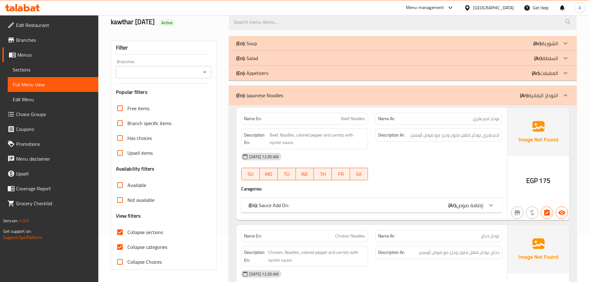
click at [263, 75] on p "(En): Appetizers" at bounding box center [252, 72] width 32 height 7
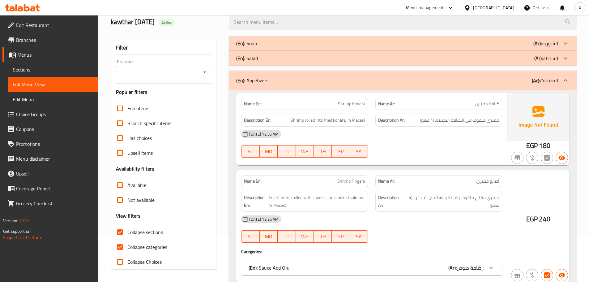
click at [263, 56] on div "(En): Salad (Ar): السلطة" at bounding box center [397, 57] width 322 height 7
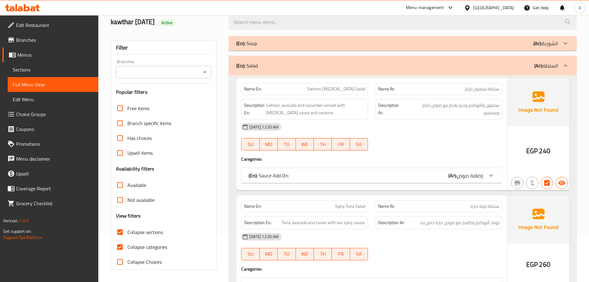
click at [264, 40] on div "(En): Soup (Ar): الشوربة" at bounding box center [397, 43] width 322 height 7
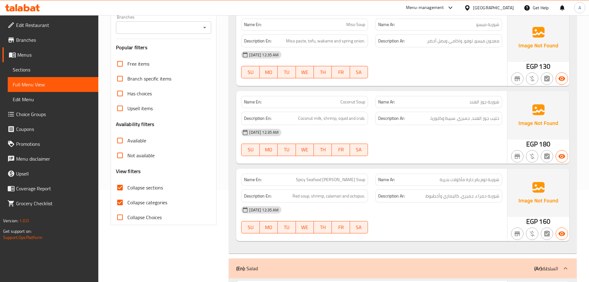
scroll to position [93, 0]
drag, startPoint x: 121, startPoint y: 201, endPoint x: 334, endPoint y: 261, distance: 221.3
click at [121, 201] on input "Collapse categories" at bounding box center [120, 201] width 15 height 15
checkbox input "false"
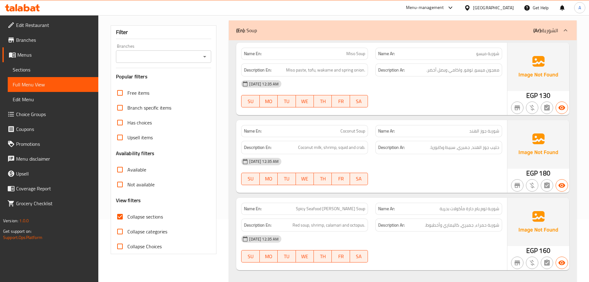
scroll to position [0, 0]
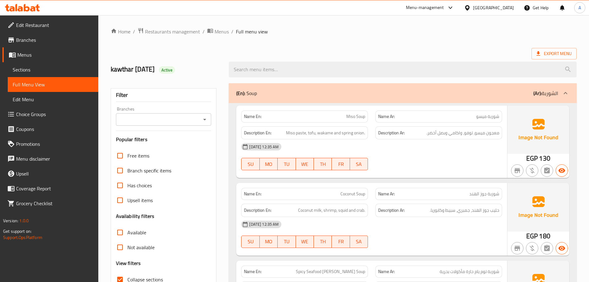
click at [546, 51] on span "Export Menu" at bounding box center [553, 54] width 35 height 8
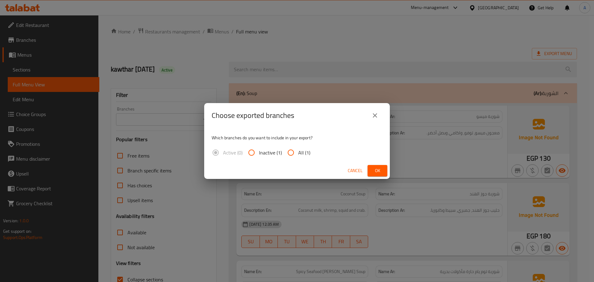
drag, startPoint x: 285, startPoint y: 150, endPoint x: 292, endPoint y: 151, distance: 6.3
click at [286, 150] on input "All (1)" at bounding box center [290, 152] width 15 height 15
radio input "true"
click at [373, 167] on span "Ok" at bounding box center [377, 171] width 10 height 8
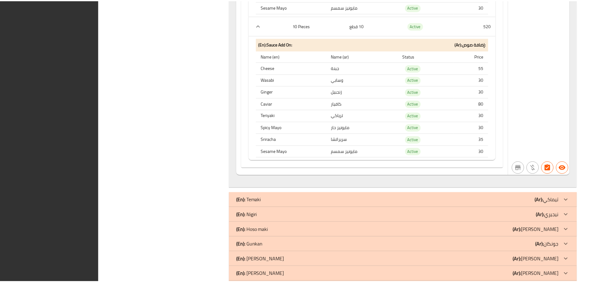
scroll to position [5113, 0]
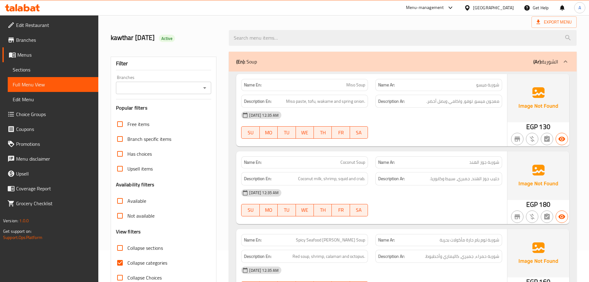
scroll to position [62, 0]
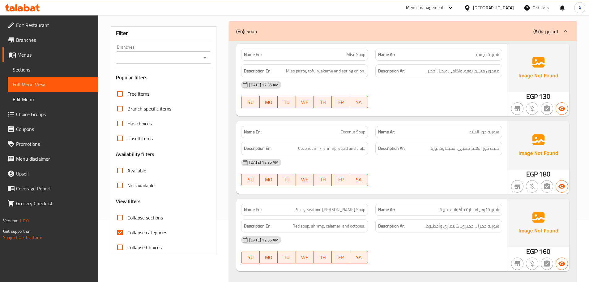
click at [122, 214] on input "Collapse sections" at bounding box center [120, 217] width 15 height 15
checkbox input "true"
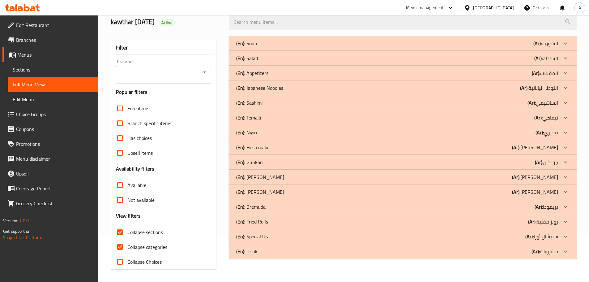
click at [261, 32] on div "(En): Soup (Ar): الشوربة Name En: Miso Soup Name Ar: شوربة ميسو Description En:…" at bounding box center [402, 152] width 355 height 241
click at [279, 41] on div "(En): Soup (Ar): الشوربة" at bounding box center [397, 43] width 322 height 7
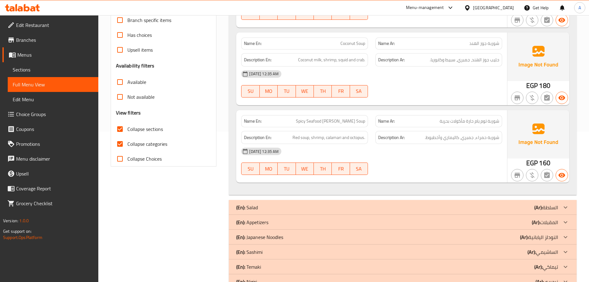
scroll to position [288, 0]
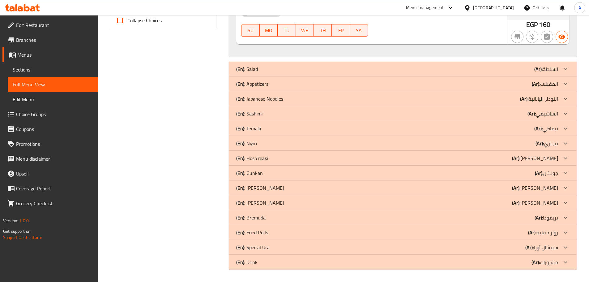
click at [317, 64] on div "(En): Salad (Ar): السلطة" at bounding box center [403, 69] width 348 height 15
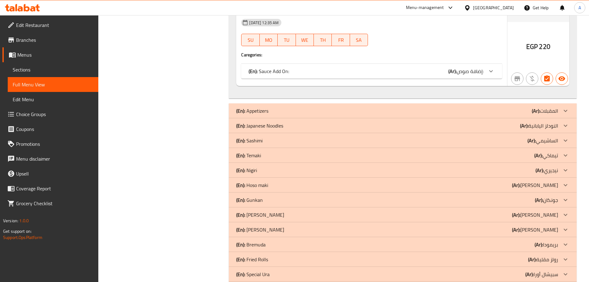
scroll to position [629, 0]
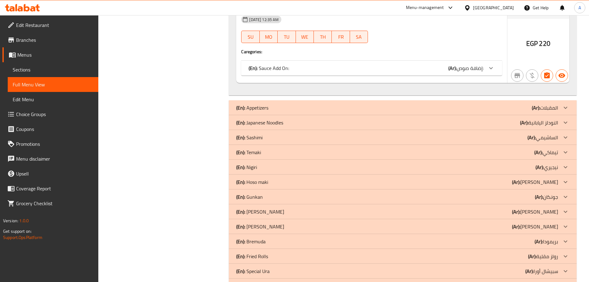
click at [283, 104] on div "(En): Appetizers (Ar): المقبلات" at bounding box center [397, 107] width 322 height 7
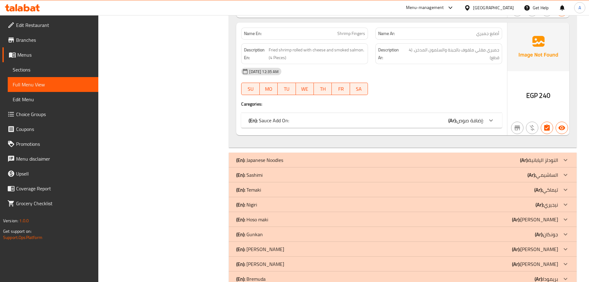
scroll to position [814, 0]
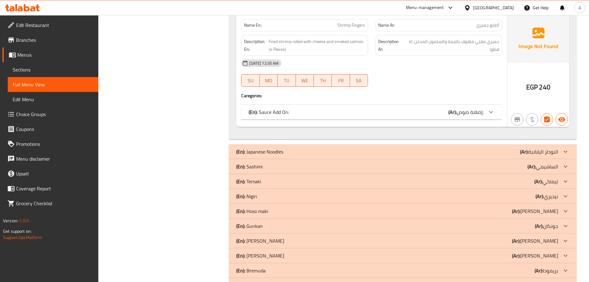
click at [295, 148] on div "(En): Japanese Noodles (Ar): النودلز اليابانية" at bounding box center [397, 151] width 322 height 7
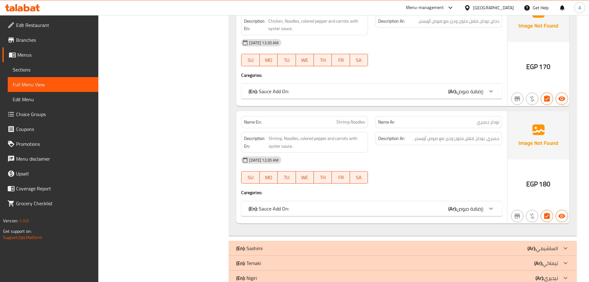
scroll to position [1170, 0]
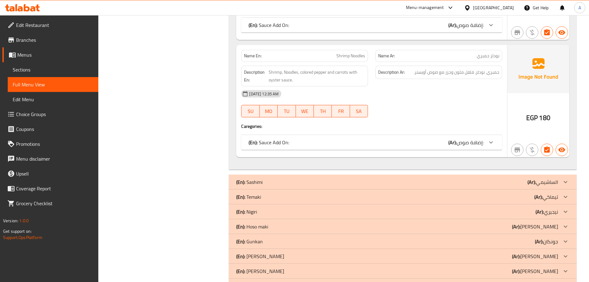
click at [304, 178] on div "(En): Sashimi (Ar): الساشيمي" at bounding box center [397, 181] width 322 height 7
